Goal: Check status: Check status

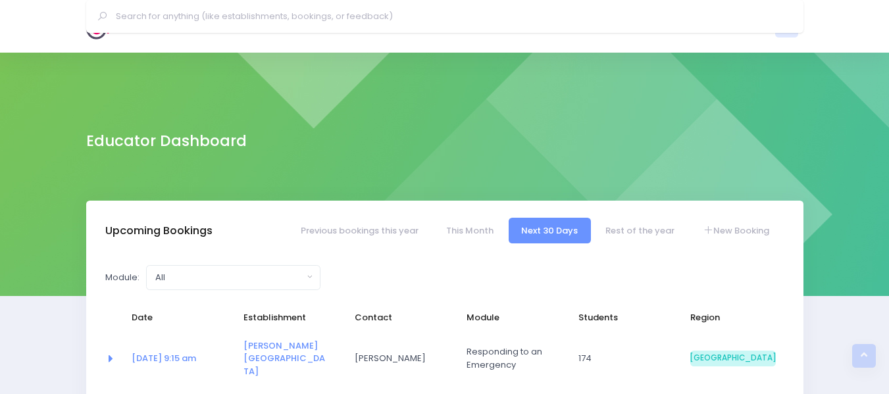
select select "5"
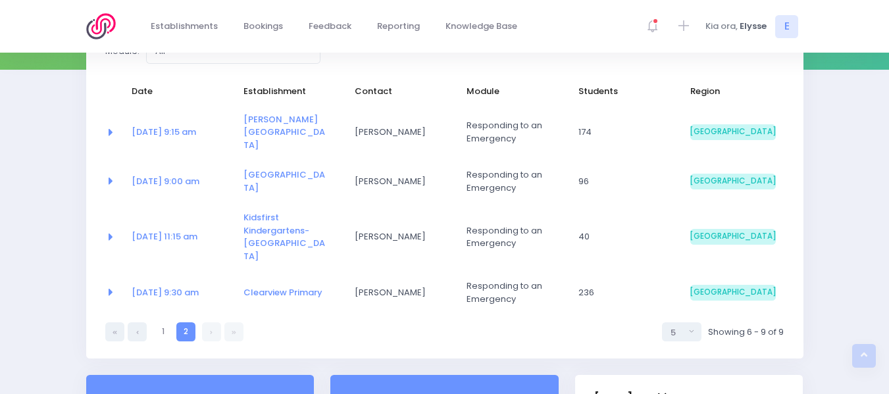
click at [808, 313] on div "Upcoming Bookings Previous bookings this year This Month Next 30 Days Rest of t…" at bounding box center [445, 174] width 734 height 401
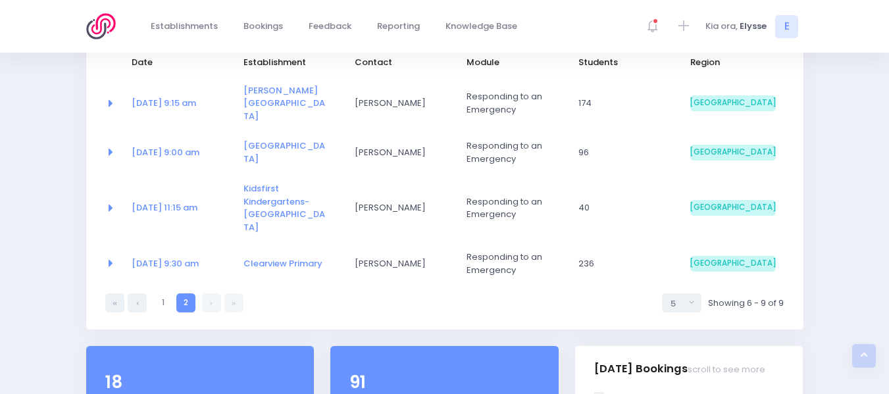
scroll to position [257, 0]
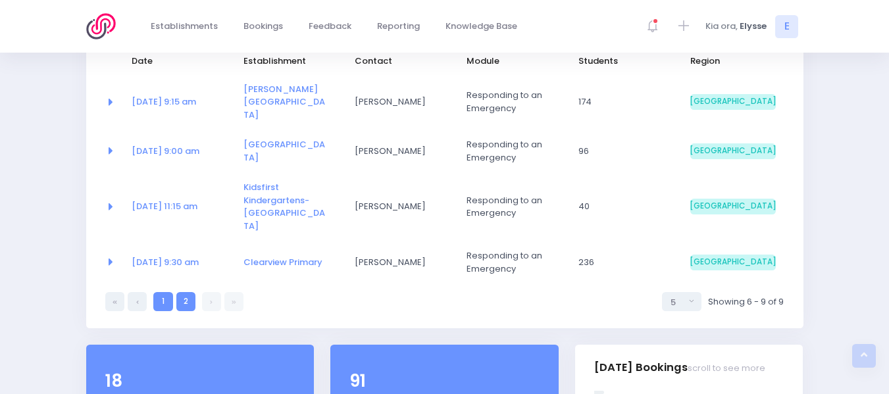
click at [164, 292] on link "1" at bounding box center [162, 301] width 19 height 19
select select "5"
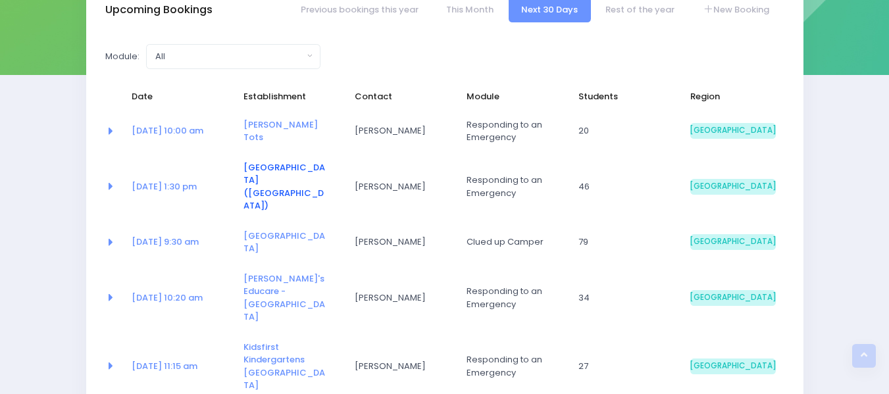
scroll to position [0, 0]
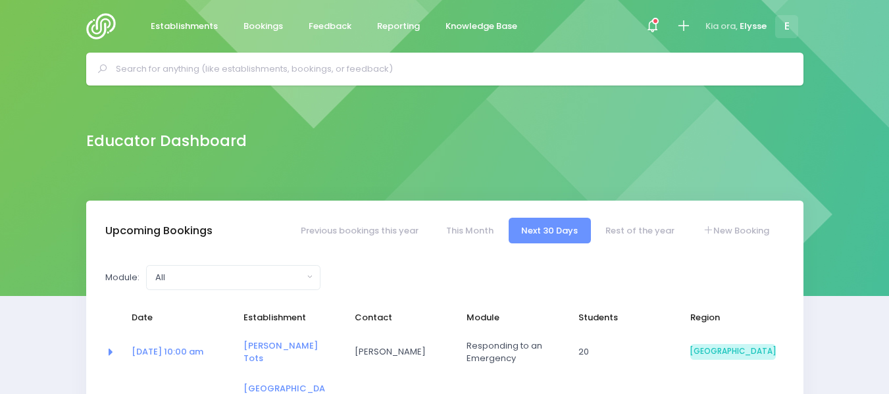
click at [273, 70] on input "text" at bounding box center [451, 69] width 670 height 20
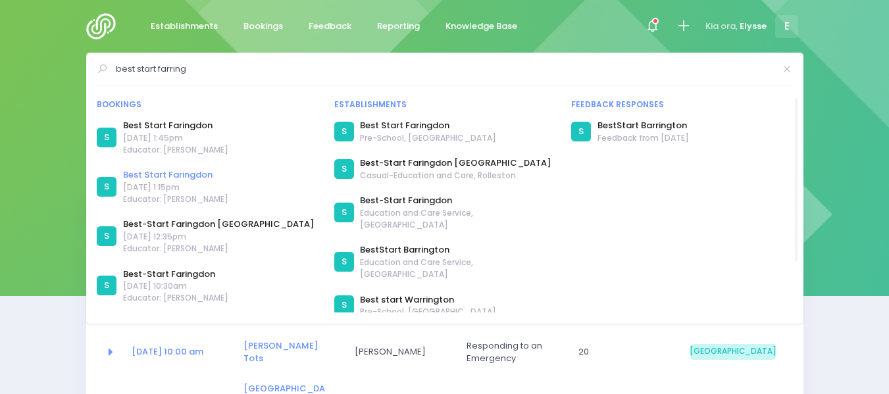
type input "best start farring"
click at [178, 173] on link "Best Start Faringdon" at bounding box center [175, 175] width 105 height 13
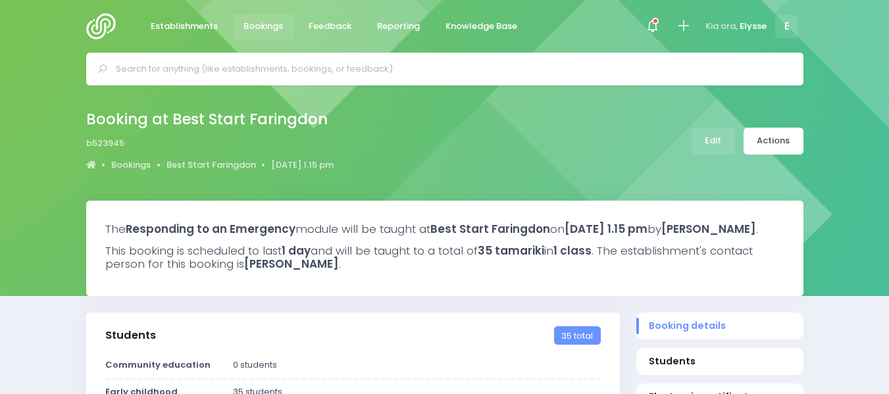
select select "5"
click at [787, 138] on link "Actions" at bounding box center [774, 141] width 60 height 27
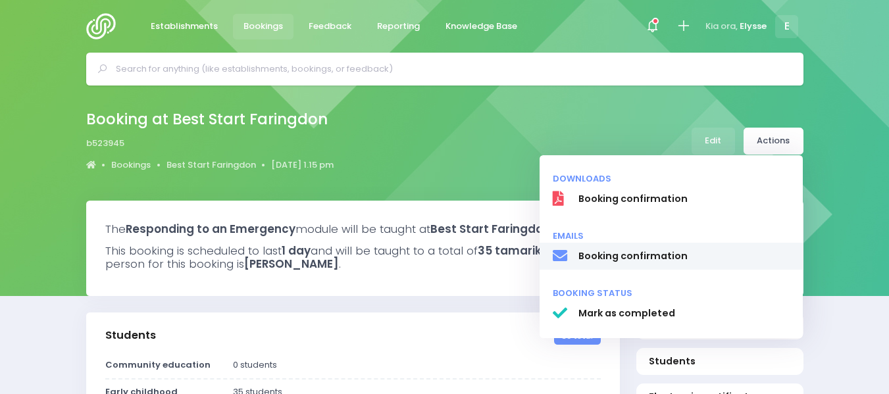
click at [658, 252] on span "Booking confirmation" at bounding box center [684, 257] width 212 height 14
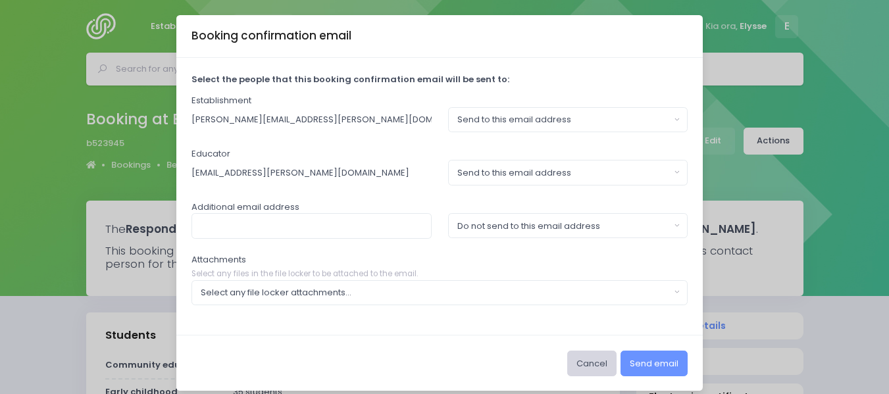
click at [587, 368] on button "Cancel" at bounding box center [592, 363] width 49 height 25
